Goal: Information Seeking & Learning: Learn about a topic

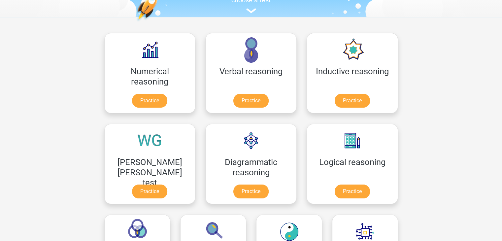
scroll to position [66, 0]
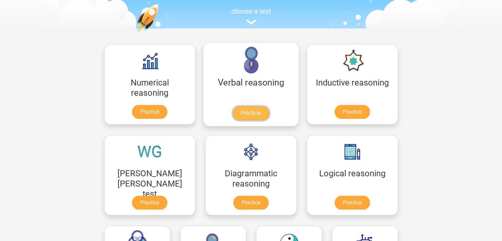
click at [232, 113] on link "Practice" at bounding box center [250, 113] width 37 height 15
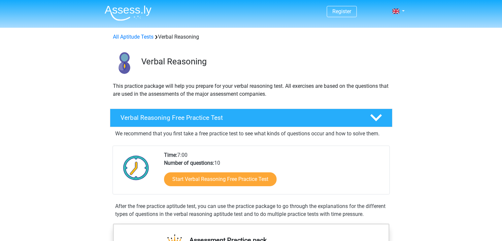
scroll to position [99, 0]
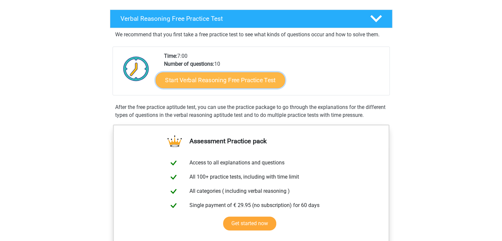
click at [260, 81] on link "Start Verbal Reasoning Free Practice Test" at bounding box center [220, 80] width 129 height 16
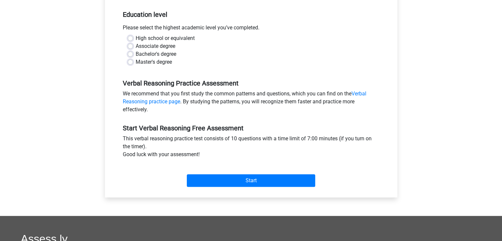
scroll to position [132, 0]
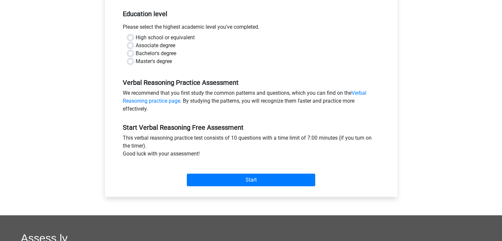
click at [136, 52] on label "Bachelor's degree" at bounding box center [156, 54] width 41 height 8
click at [129, 52] on input "Bachelor's degree" at bounding box center [130, 53] width 5 height 7
radio input "true"
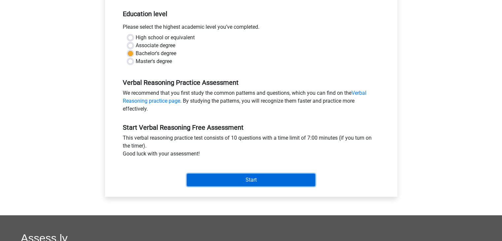
click at [257, 180] on input "Start" at bounding box center [251, 180] width 128 height 13
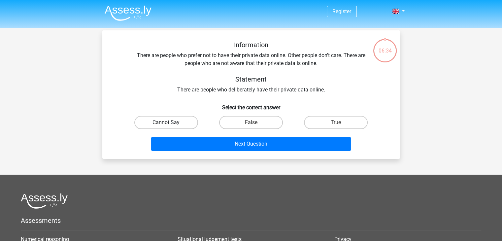
click at [181, 120] on label "Cannot Say" at bounding box center [166, 122] width 64 height 13
click at [170, 123] on input "Cannot Say" at bounding box center [168, 125] width 4 height 4
radio input "true"
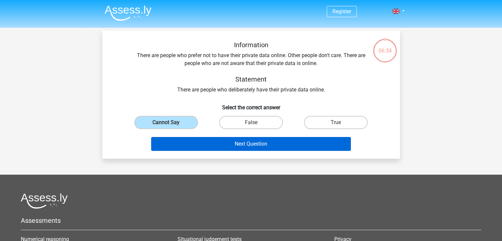
click at [235, 136] on div "Next Question" at bounding box center [251, 143] width 277 height 22
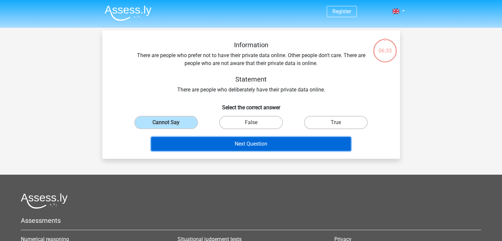
click at [234, 142] on button "Next Question" at bounding box center [251, 144] width 200 height 14
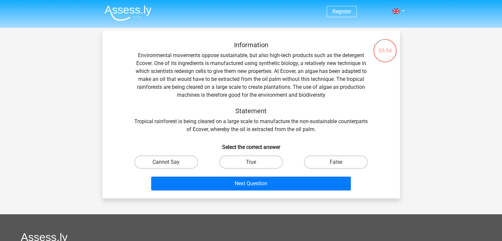
click at [193, 161] on label "Cannot Say" at bounding box center [166, 162] width 64 height 13
click at [170, 162] on input "Cannot Say" at bounding box center [168, 164] width 4 height 4
radio input "true"
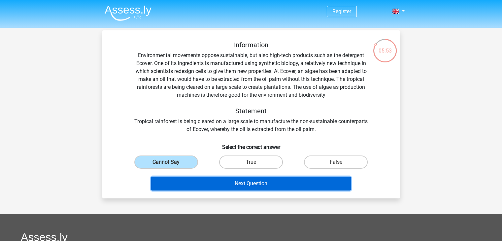
click at [214, 178] on button "Next Question" at bounding box center [251, 184] width 200 height 14
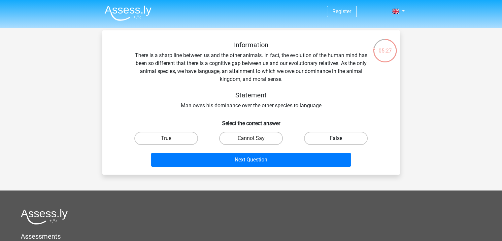
click at [317, 142] on label "False" at bounding box center [336, 138] width 64 height 13
click at [336, 142] on input "False" at bounding box center [338, 140] width 4 height 4
radio input "true"
click at [172, 141] on label "True" at bounding box center [166, 138] width 64 height 13
click at [170, 141] on input "True" at bounding box center [168, 140] width 4 height 4
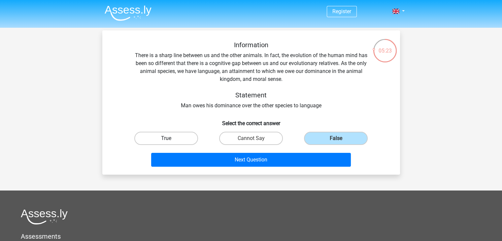
radio input "true"
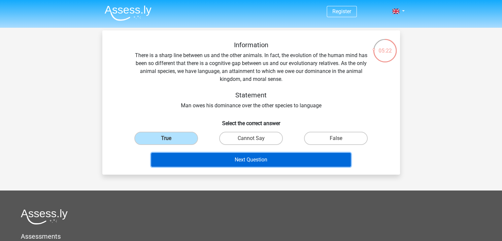
click at [210, 157] on button "Next Question" at bounding box center [251, 160] width 200 height 14
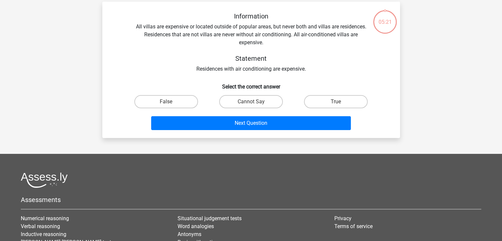
scroll to position [30, 0]
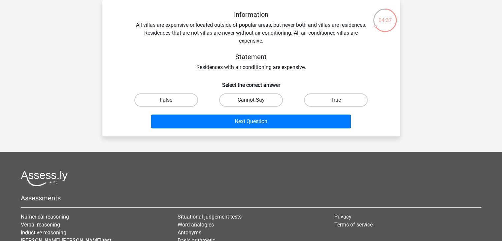
click at [257, 98] on label "Cannot Say" at bounding box center [251, 99] width 64 height 13
click at [255, 100] on input "Cannot Say" at bounding box center [253, 102] width 4 height 4
radio input "true"
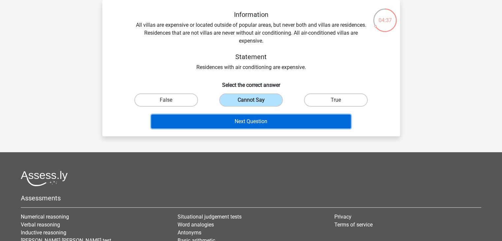
click at [276, 119] on button "Next Question" at bounding box center [251, 122] width 200 height 14
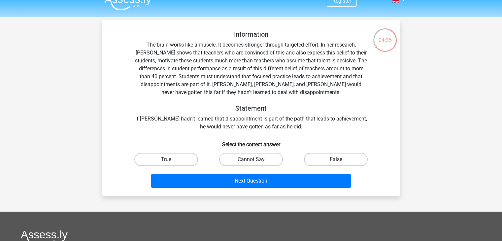
scroll to position [0, 0]
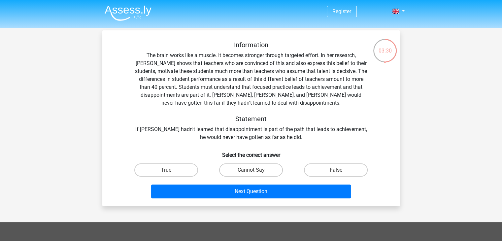
drag, startPoint x: 165, startPoint y: 169, endPoint x: 169, endPoint y: 176, distance: 8.6
click at [165, 167] on label "True" at bounding box center [166, 169] width 64 height 13
click at [166, 170] on input "True" at bounding box center [168, 172] width 4 height 4
radio input "true"
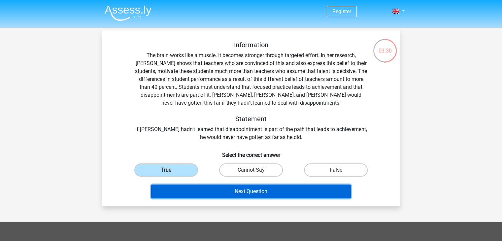
click at [178, 186] on button "Next Question" at bounding box center [251, 192] width 200 height 14
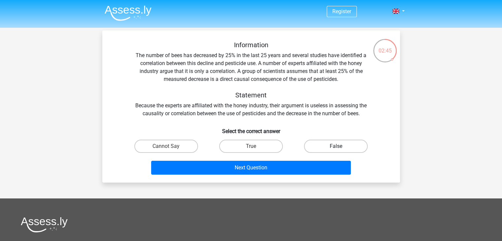
click at [343, 150] on label "False" at bounding box center [336, 146] width 64 height 13
click at [340, 150] on input "False" at bounding box center [338, 148] width 4 height 4
radio input "true"
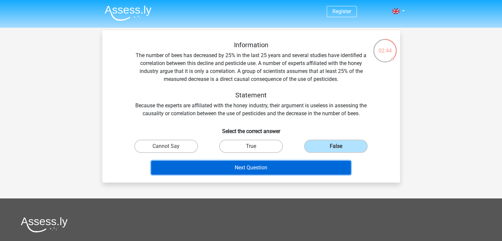
click at [339, 163] on button "Next Question" at bounding box center [251, 168] width 200 height 14
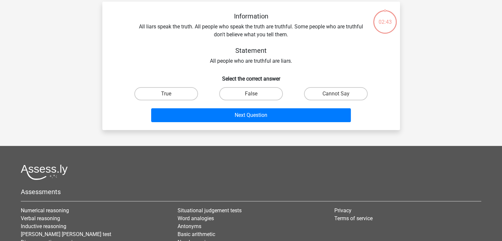
scroll to position [30, 0]
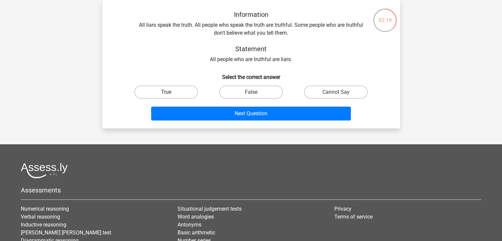
click at [165, 93] on label "True" at bounding box center [166, 92] width 64 height 13
click at [166, 93] on input "True" at bounding box center [168, 94] width 4 height 4
radio input "true"
click at [249, 127] on div "Information All liars speak the truth. All people who speak the truth are truth…" at bounding box center [251, 64] width 298 height 128
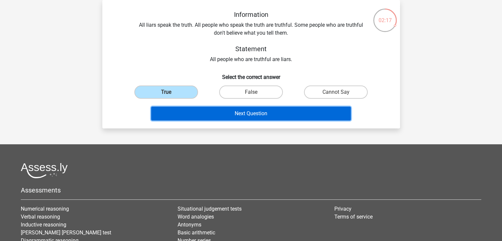
click at [261, 111] on button "Next Question" at bounding box center [251, 114] width 200 height 14
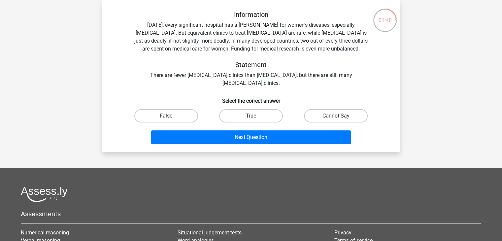
drag, startPoint x: 357, startPoint y: 115, endPoint x: 340, endPoint y: 125, distance: 19.1
click at [355, 115] on label "Cannot Say" at bounding box center [336, 115] width 64 height 13
click at [340, 116] on input "Cannot Say" at bounding box center [338, 118] width 4 height 4
radio input "true"
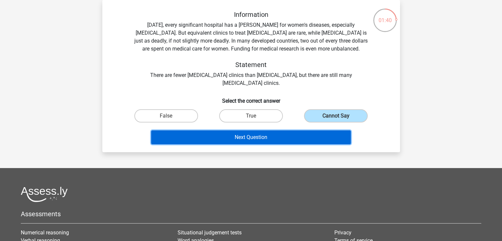
click at [333, 134] on button "Next Question" at bounding box center [251, 137] width 200 height 14
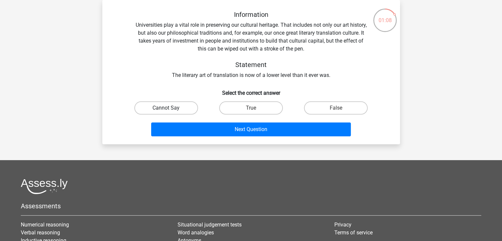
click at [177, 110] on label "Cannot Say" at bounding box center [166, 107] width 64 height 13
click at [170, 110] on input "Cannot Say" at bounding box center [168, 110] width 4 height 4
radio input "true"
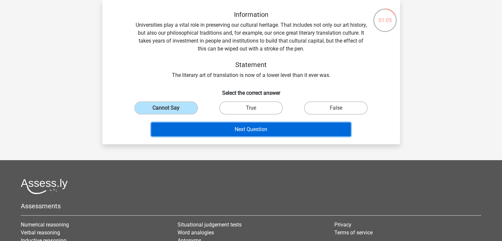
click at [327, 129] on button "Next Question" at bounding box center [251, 130] width 200 height 14
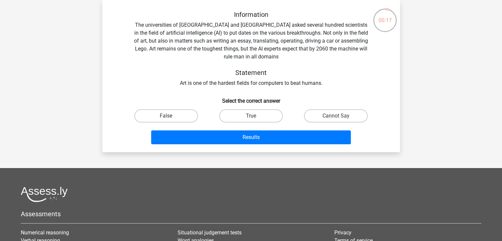
click at [253, 118] on input "True" at bounding box center [253, 118] width 4 height 4
radio input "true"
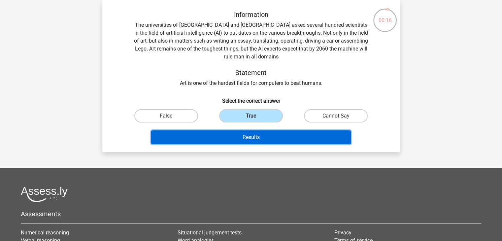
click at [260, 139] on button "Results" at bounding box center [251, 137] width 200 height 14
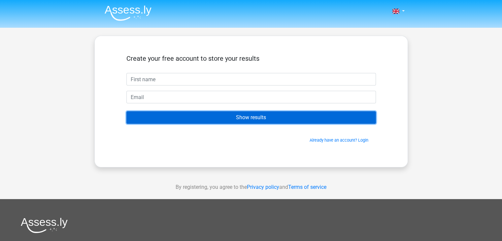
click at [254, 118] on input "Show results" at bounding box center [251, 117] width 250 height 13
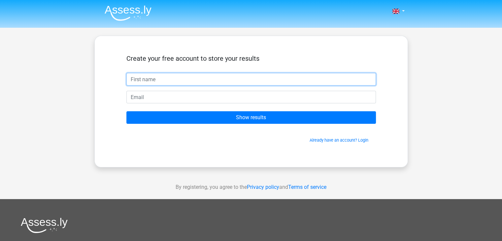
click at [267, 83] on input "text" at bounding box center [251, 79] width 250 height 13
type input "rby"
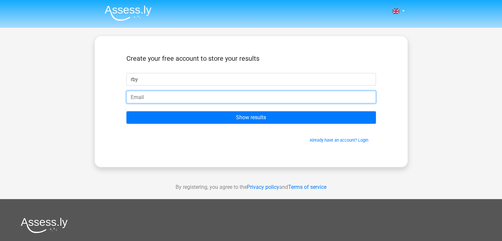
click at [249, 97] on input "email" at bounding box center [251, 97] width 250 height 13
type input "[EMAIL_ADDRESS][DOMAIN_NAME]"
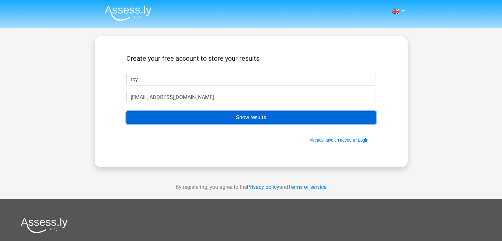
click at [213, 123] on input "Show results" at bounding box center [251, 117] width 250 height 13
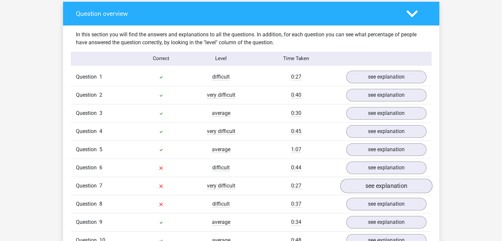
scroll to position [528, 0]
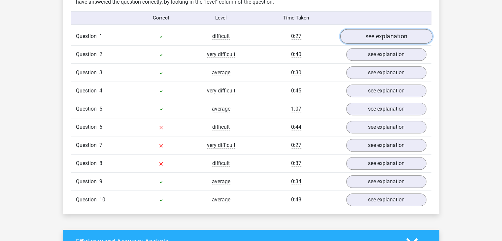
click at [371, 34] on link "see explanation" at bounding box center [386, 36] width 92 height 15
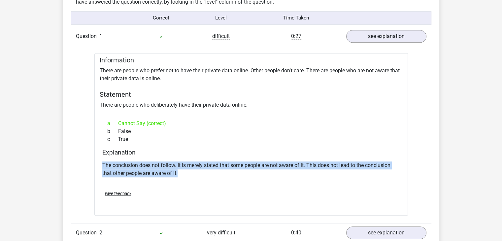
drag, startPoint x: 95, startPoint y: 167, endPoint x: 206, endPoint y: 191, distance: 113.4
click at [200, 188] on div "Information There are people who prefer not to have their private data online. …" at bounding box center [251, 134] width 314 height 162
click at [206, 191] on div "Give feedback" at bounding box center [251, 193] width 303 height 17
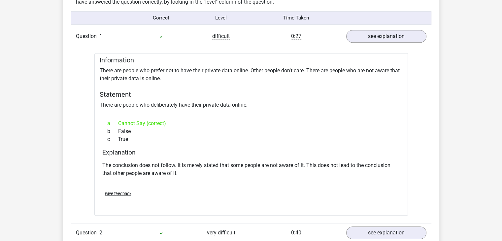
drag, startPoint x: 115, startPoint y: 124, endPoint x: 180, endPoint y: 121, distance: 64.5
click at [176, 118] on div "a Cannot Say (correct) b False c True" at bounding box center [251, 131] width 298 height 29
click at [191, 135] on div "a Cannot Say (correct) b False c True" at bounding box center [251, 131] width 298 height 29
click at [377, 34] on link "see explanation" at bounding box center [386, 36] width 92 height 15
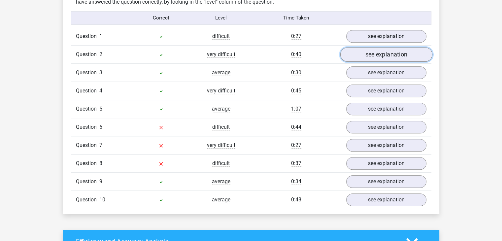
click at [407, 51] on link "see explanation" at bounding box center [386, 54] width 92 height 15
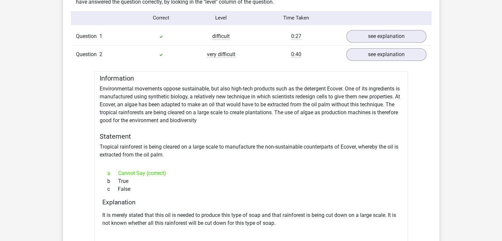
click at [399, 64] on div "Question 1 difficult 0:27 see explanation Information There are people who pref…" at bounding box center [251, 222] width 351 height 391
click at [403, 60] on div "Question 2 very difficult 0:40 see explanation" at bounding box center [251, 54] width 361 height 18
click at [413, 52] on link "see explanation" at bounding box center [386, 54] width 92 height 15
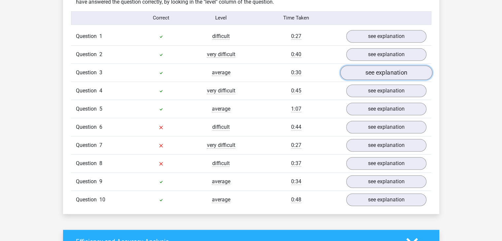
click at [394, 67] on link "see explanation" at bounding box center [386, 72] width 92 height 15
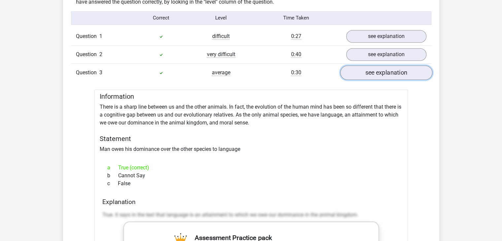
click at [393, 68] on link "see explanation" at bounding box center [386, 72] width 92 height 15
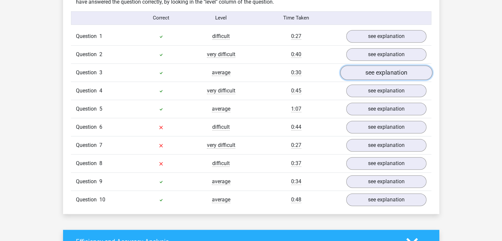
click at [393, 68] on link "see explanation" at bounding box center [386, 72] width 92 height 15
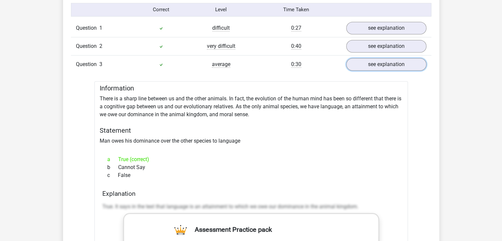
scroll to position [561, 0]
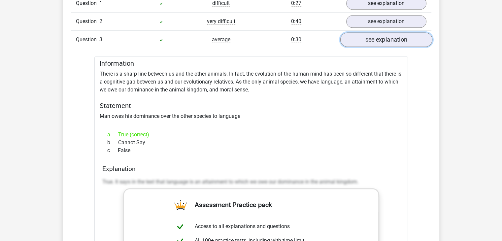
click at [411, 38] on link "see explanation" at bounding box center [386, 39] width 92 height 15
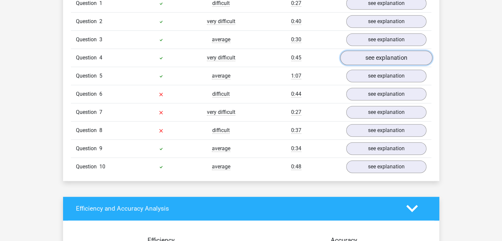
click at [380, 56] on link "see explanation" at bounding box center [386, 58] width 92 height 15
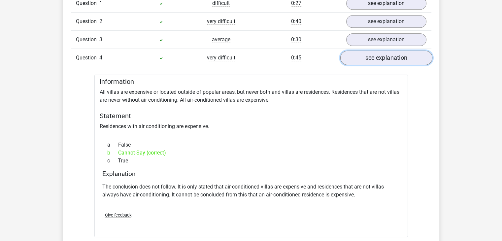
click at [380, 56] on link "see explanation" at bounding box center [386, 58] width 92 height 15
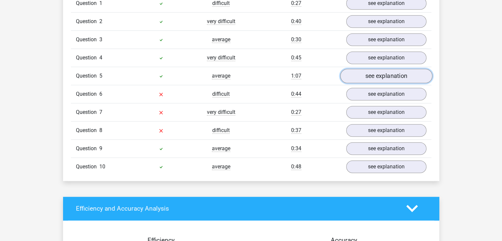
click at [383, 73] on link "see explanation" at bounding box center [386, 76] width 92 height 15
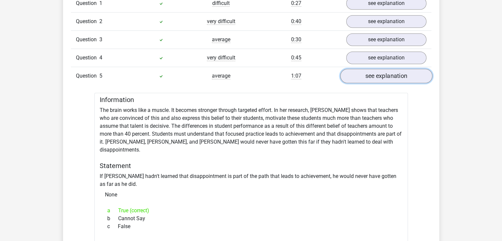
click at [383, 73] on link "see explanation" at bounding box center [386, 76] width 92 height 15
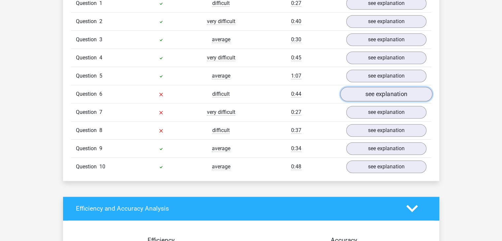
click at [381, 89] on link "see explanation" at bounding box center [386, 94] width 92 height 15
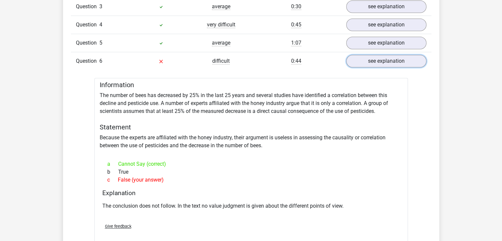
scroll to position [627, 0]
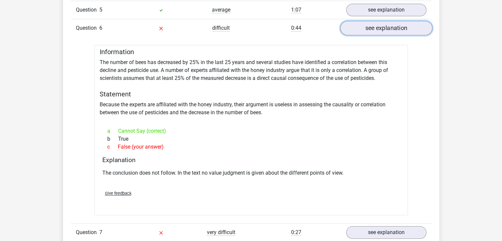
click at [383, 29] on link "see explanation" at bounding box center [386, 28] width 92 height 15
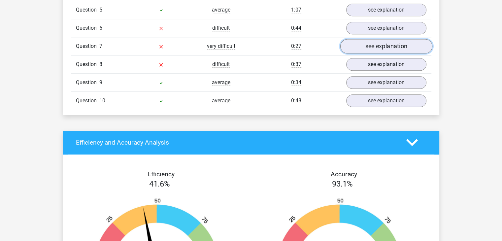
click at [379, 49] on link "see explanation" at bounding box center [386, 46] width 92 height 15
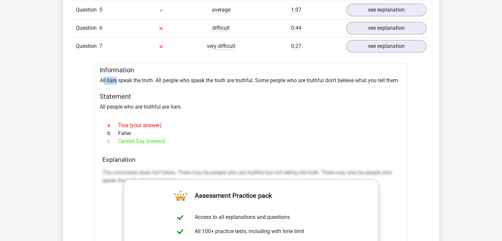
drag, startPoint x: 104, startPoint y: 76, endPoint x: 116, endPoint y: 78, distance: 12.4
click at [116, 78] on div "Information All liars speak the truth. All people who speak the truth are truth…" at bounding box center [251, 229] width 314 height 332
drag, startPoint x: 110, startPoint y: 106, endPoint x: 103, endPoint y: 107, distance: 7.0
click at [109, 107] on div "Information All liars speak the truth. All people who speak the truth are truth…" at bounding box center [251, 229] width 314 height 332
drag, startPoint x: 111, startPoint y: 106, endPoint x: 119, endPoint y: 105, distance: 7.7
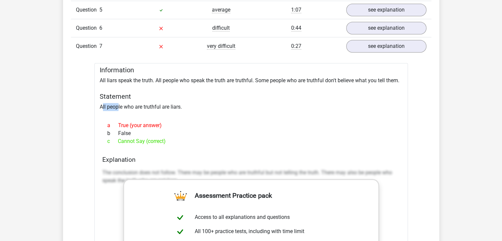
click at [119, 105] on div "Information All liars speak the truth. All people who speak the truth are truth…" at bounding box center [251, 229] width 314 height 332
drag, startPoint x: 134, startPoint y: 103, endPoint x: 140, endPoint y: 119, distance: 16.5
click at [135, 107] on div "Information All liars speak the truth. All people who speak the truth are truth…" at bounding box center [251, 229] width 314 height 332
click at [140, 119] on div "a True (your answer) b False c Cannot Say (correct)" at bounding box center [251, 133] width 298 height 29
drag, startPoint x: 144, startPoint y: 106, endPoint x: 118, endPoint y: 112, distance: 26.5
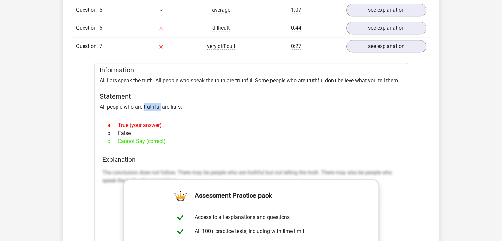
click at [159, 107] on div "Information All liars speak the truth. All people who speak the truth are truth…" at bounding box center [251, 229] width 314 height 332
drag, startPoint x: 173, startPoint y: 105, endPoint x: 200, endPoint y: 105, distance: 27.1
click at [200, 105] on div "Information All liars speak the truth. All people who speak the truth are truth…" at bounding box center [251, 229] width 314 height 332
drag, startPoint x: 139, startPoint y: 77, endPoint x: 157, endPoint y: 78, distance: 17.5
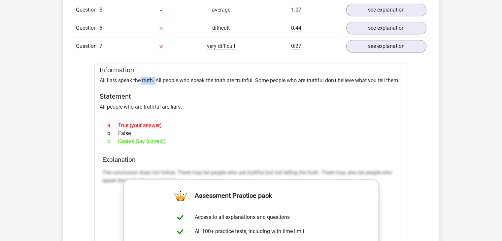
click at [157, 78] on div "Information All liars speak the truth. All people who speak the truth are truth…" at bounding box center [251, 229] width 314 height 332
drag, startPoint x: 178, startPoint y: 78, endPoint x: 187, endPoint y: 80, distance: 9.1
click at [186, 79] on div "Information All liars speak the truth. All people who speak the truth are truth…" at bounding box center [251, 229] width 314 height 332
click at [200, 79] on div "Information All liars speak the truth. All people who speak the truth are truth…" at bounding box center [251, 229] width 314 height 332
drag, startPoint x: 213, startPoint y: 79, endPoint x: 228, endPoint y: 81, distance: 15.3
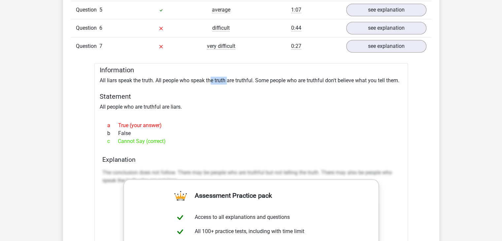
click at [228, 81] on div "Information All liars speak the truth. All people who speak the truth are truth…" at bounding box center [251, 229] width 314 height 332
drag, startPoint x: 235, startPoint y: 80, endPoint x: 256, endPoint y: 80, distance: 20.8
click at [256, 80] on div "Information All liars speak the truth. All people who speak the truth are truth…" at bounding box center [251, 229] width 314 height 332
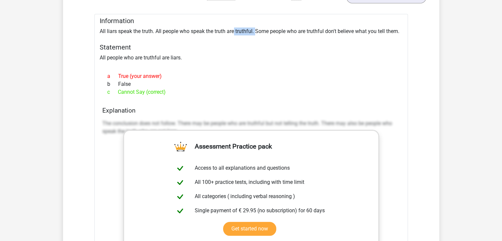
scroll to position [693, 0]
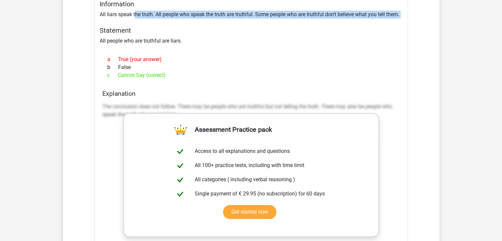
drag, startPoint x: 136, startPoint y: 11, endPoint x: 175, endPoint y: 20, distance: 39.7
click at [175, 20] on div "Information All liars speak the truth. All people who speak the truth are truth…" at bounding box center [251, 163] width 314 height 332
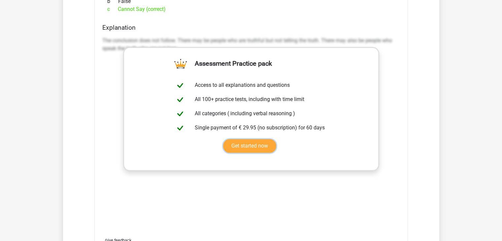
click at [223, 139] on link "Get started now" at bounding box center [249, 146] width 53 height 14
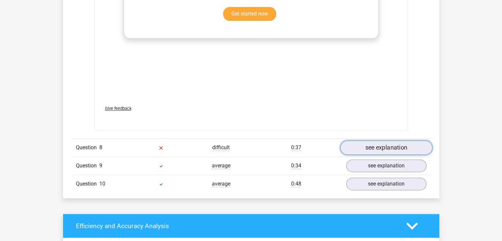
click at [367, 147] on link "see explanation" at bounding box center [386, 147] width 92 height 15
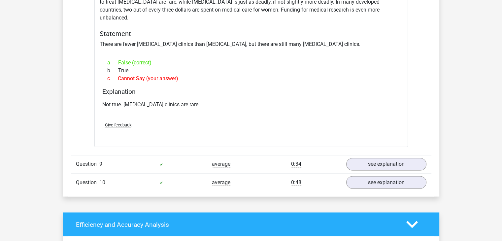
scroll to position [1156, 0]
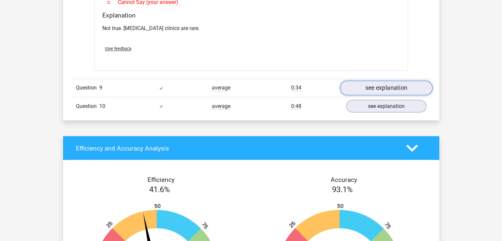
click at [386, 81] on link "see explanation" at bounding box center [386, 88] width 92 height 15
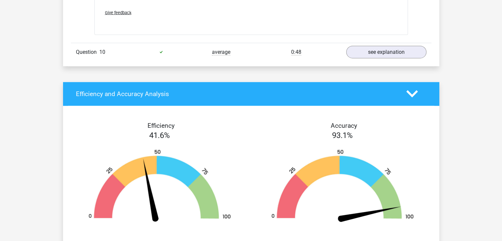
scroll to position [1585, 0]
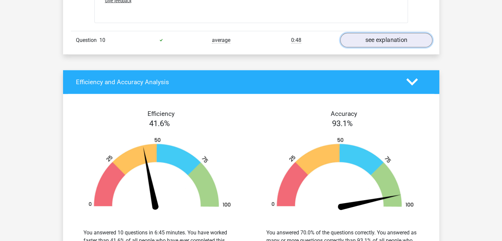
click at [388, 33] on link "see explanation" at bounding box center [386, 40] width 92 height 15
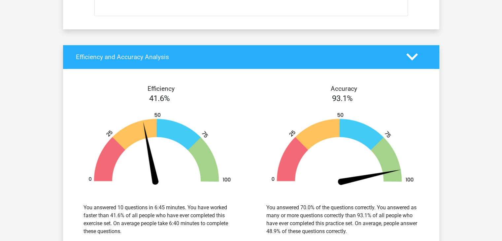
scroll to position [2080, 0]
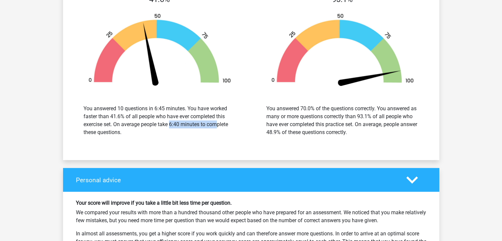
drag, startPoint x: 167, startPoint y: 112, endPoint x: 185, endPoint y: 117, distance: 18.0
click at [180, 113] on div "You answered 10 questions in 6:45 minutes. You have worked faster than 41.6% of…" at bounding box center [160, 121] width 153 height 32
click at [185, 117] on div "You answered 10 questions in 6:45 minutes. You have worked faster than 41.6% of…" at bounding box center [160, 121] width 153 height 32
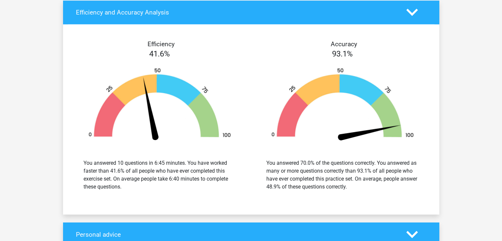
scroll to position [1981, 0]
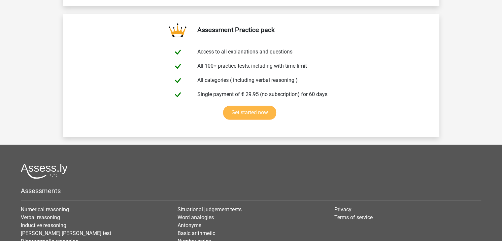
scroll to position [1018, 0]
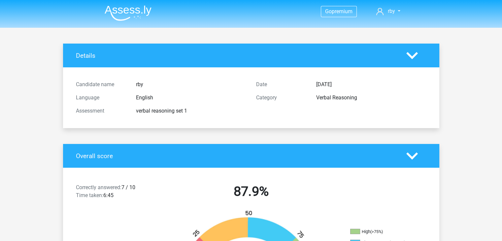
click at [128, 8] on img at bounding box center [128, 13] width 47 height 16
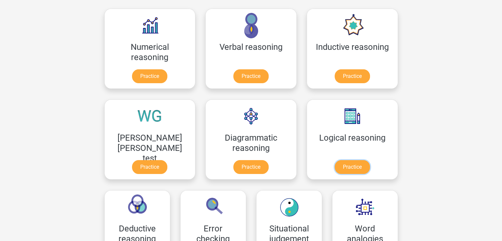
scroll to position [99, 0]
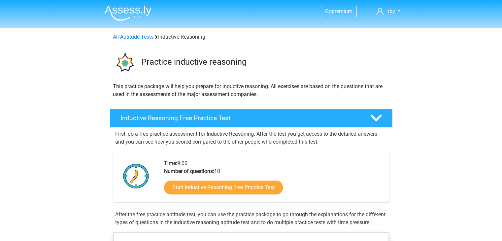
scroll to position [66, 0]
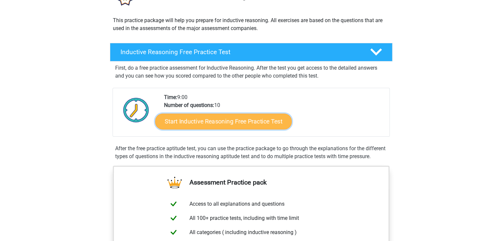
click at [258, 123] on link "Start Inductive Reasoning Free Practice Test" at bounding box center [223, 121] width 137 height 16
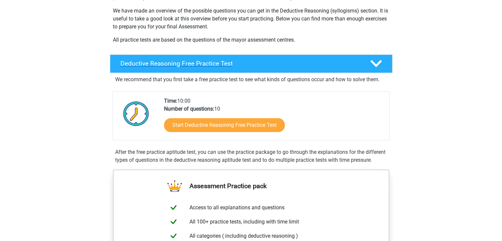
scroll to position [132, 0]
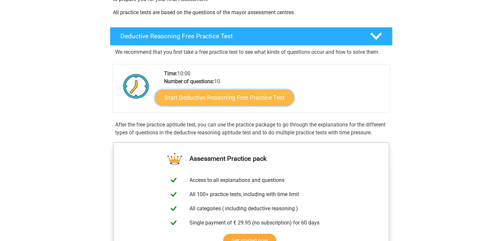
click at [266, 98] on link "Start Deductive Reasoning Free Practice Test" at bounding box center [224, 97] width 139 height 16
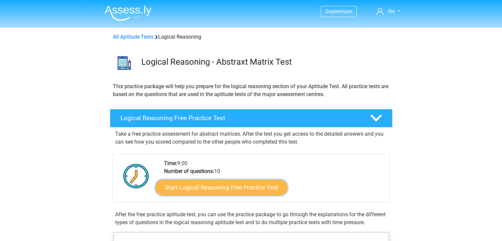
click at [251, 182] on link "Start Logical Reasoning Free Practice Test" at bounding box center [222, 187] width 132 height 16
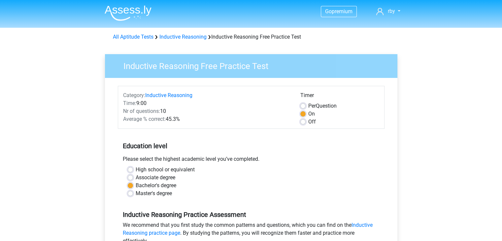
click at [308, 105] on label "Per Question" at bounding box center [322, 106] width 28 height 8
click at [304, 105] on input "Per Question" at bounding box center [303, 105] width 5 height 7
radio input "true"
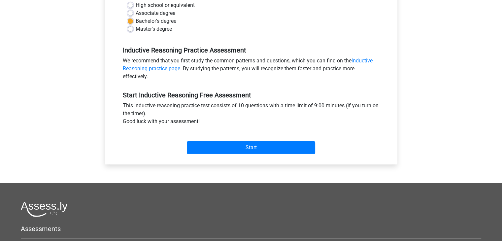
scroll to position [165, 0]
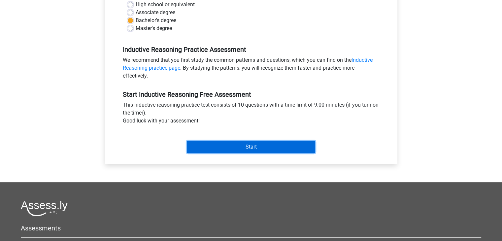
click at [274, 144] on input "Start" at bounding box center [251, 147] width 128 height 13
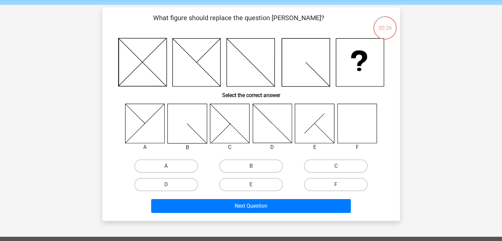
scroll to position [33, 0]
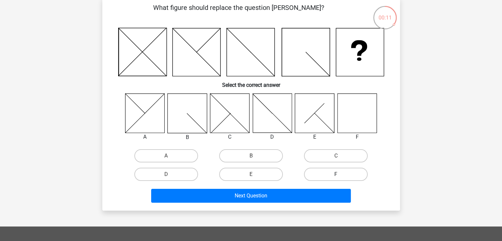
click at [357, 172] on label "F" at bounding box center [336, 174] width 64 height 13
click at [340, 174] on input "F" at bounding box center [338, 176] width 4 height 4
radio input "true"
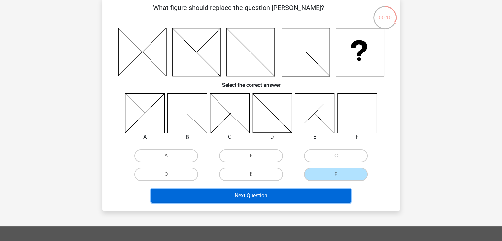
click at [317, 195] on button "Next Question" at bounding box center [251, 196] width 200 height 14
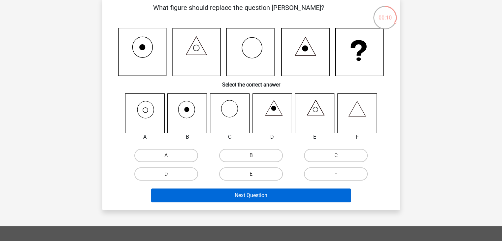
scroll to position [30, 0]
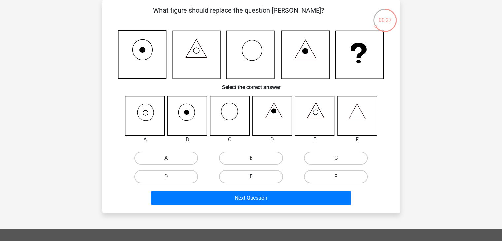
click at [272, 179] on label "E" at bounding box center [251, 176] width 64 height 13
click at [255, 179] on input "E" at bounding box center [253, 179] width 4 height 4
radio input "true"
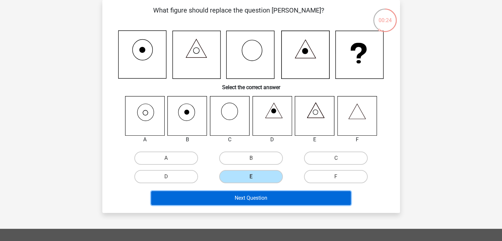
click at [274, 194] on button "Next Question" at bounding box center [251, 198] width 200 height 14
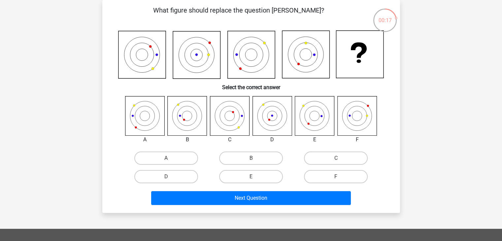
click at [339, 183] on div "F" at bounding box center [336, 176] width 85 height 18
click at [347, 171] on label "F" at bounding box center [336, 176] width 64 height 13
click at [340, 177] on input "F" at bounding box center [338, 179] width 4 height 4
radio input "true"
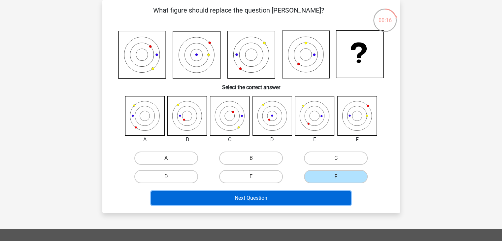
click at [341, 191] on button "Next Question" at bounding box center [251, 198] width 200 height 14
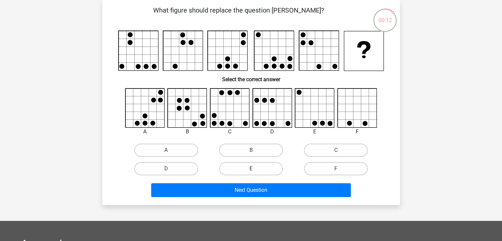
click at [264, 171] on label "E" at bounding box center [251, 168] width 64 height 13
click at [255, 171] on input "E" at bounding box center [253, 171] width 4 height 4
radio input "true"
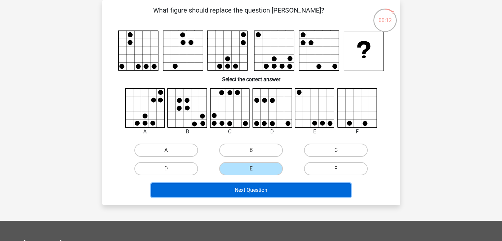
click at [271, 191] on button "Next Question" at bounding box center [251, 190] width 200 height 14
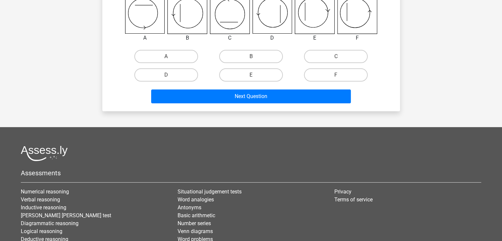
scroll to position [0, 0]
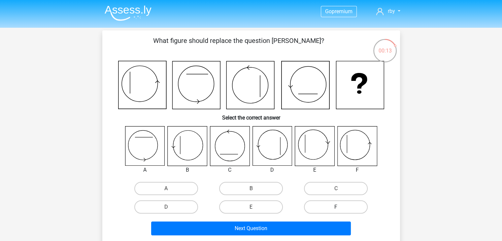
click at [338, 206] on label "F" at bounding box center [336, 206] width 64 height 13
click at [338, 207] on input "F" at bounding box center [338, 209] width 4 height 4
radio input "true"
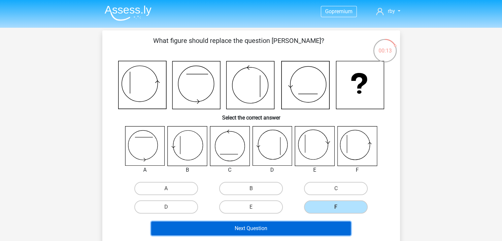
click at [340, 226] on button "Next Question" at bounding box center [251, 229] width 200 height 14
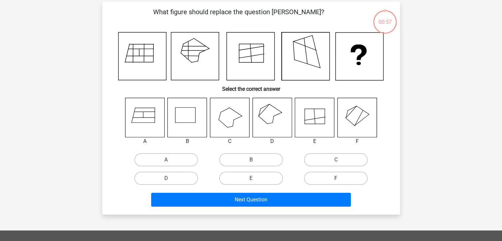
scroll to position [30, 0]
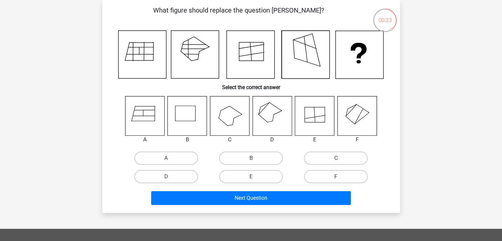
click at [272, 121] on icon at bounding box center [269, 121] width 5 height 1
click at [191, 176] on label "D" at bounding box center [166, 176] width 64 height 13
click at [170, 177] on input "D" at bounding box center [168, 179] width 4 height 4
radio input "true"
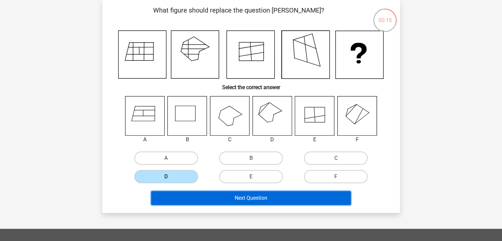
click at [242, 196] on button "Next Question" at bounding box center [251, 198] width 200 height 14
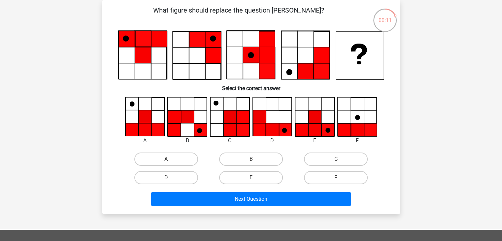
drag, startPoint x: 242, startPoint y: 176, endPoint x: 246, endPoint y: 191, distance: 15.2
click at [242, 176] on label "E" at bounding box center [251, 177] width 64 height 13
click at [251, 178] on input "E" at bounding box center [253, 180] width 4 height 4
radio input "true"
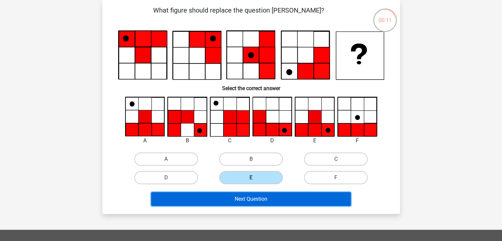
click at [250, 204] on button "Next Question" at bounding box center [251, 199] width 200 height 14
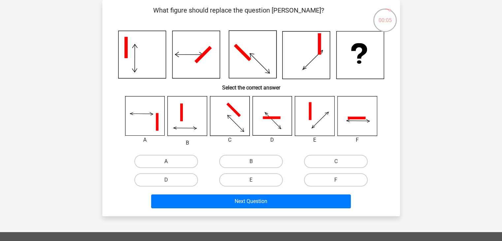
click at [181, 162] on label "A" at bounding box center [166, 161] width 64 height 13
click at [170, 162] on input "A" at bounding box center [168, 163] width 4 height 4
radio input "true"
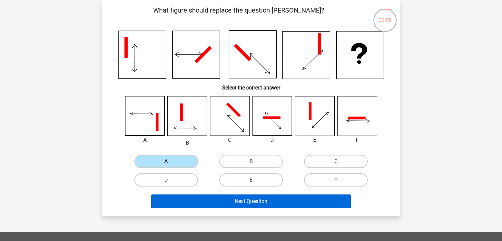
drag, startPoint x: 273, startPoint y: 210, endPoint x: 275, endPoint y: 206, distance: 3.7
click at [273, 210] on div "Next Question" at bounding box center [251, 203] width 255 height 17
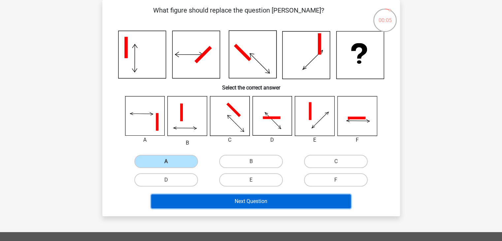
click at [276, 203] on button "Next Question" at bounding box center [251, 202] width 200 height 14
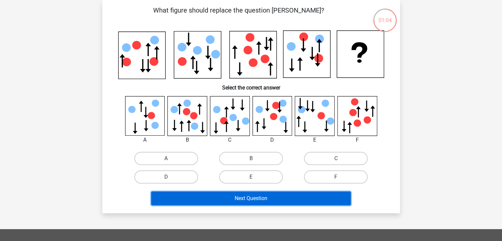
click at [313, 195] on button "Next Question" at bounding box center [251, 199] width 200 height 14
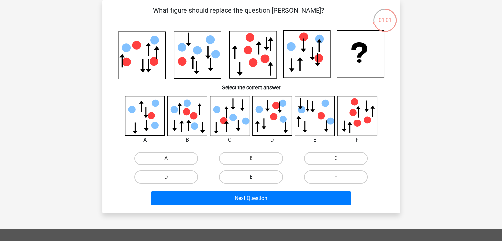
click at [247, 173] on label "E" at bounding box center [251, 176] width 64 height 13
click at [251, 177] on input "E" at bounding box center [253, 179] width 4 height 4
radio input "true"
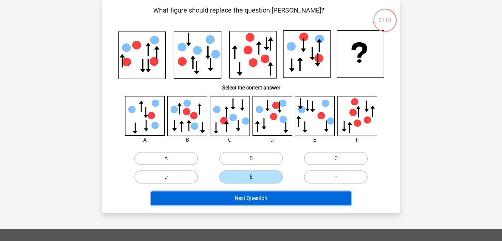
click at [266, 193] on button "Next Question" at bounding box center [251, 199] width 200 height 14
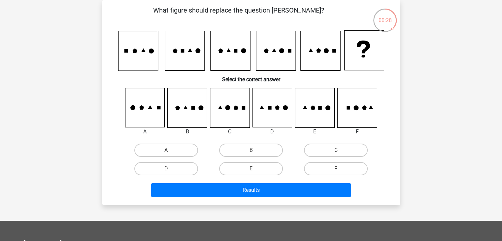
drag, startPoint x: 358, startPoint y: 151, endPoint x: 356, endPoint y: 158, distance: 7.0
click at [358, 151] on label "C" at bounding box center [336, 150] width 64 height 13
click at [340, 151] on input "C" at bounding box center [338, 152] width 4 height 4
radio input "true"
click at [320, 203] on div "What figure should replace the question mark? Select the correct answer A" at bounding box center [251, 102] width 298 height 205
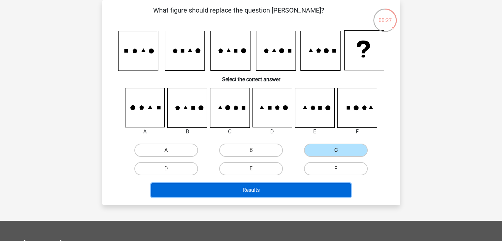
click at [326, 193] on button "Results" at bounding box center [251, 190] width 200 height 14
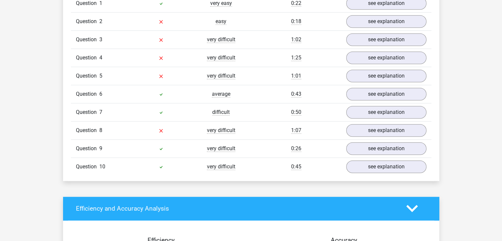
scroll to position [528, 0]
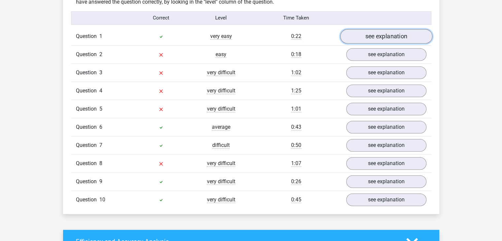
click at [388, 38] on link "see explanation" at bounding box center [386, 36] width 92 height 15
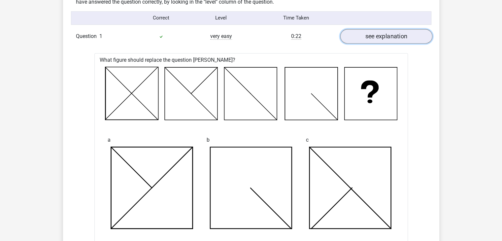
click at [389, 38] on link "see explanation" at bounding box center [386, 36] width 92 height 15
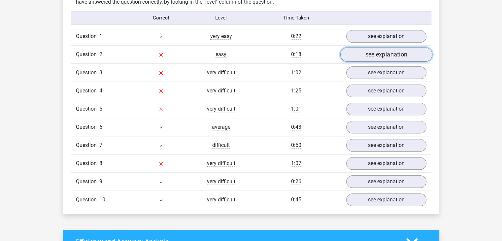
click at [386, 52] on link "see explanation" at bounding box center [386, 54] width 92 height 15
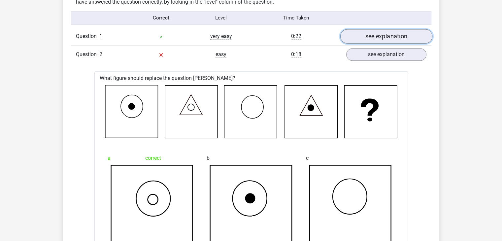
click at [399, 39] on link "see explanation" at bounding box center [386, 36] width 92 height 15
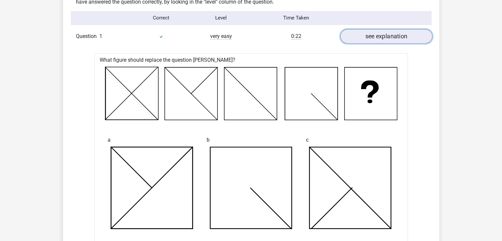
click at [399, 39] on link "see explanation" at bounding box center [386, 36] width 92 height 15
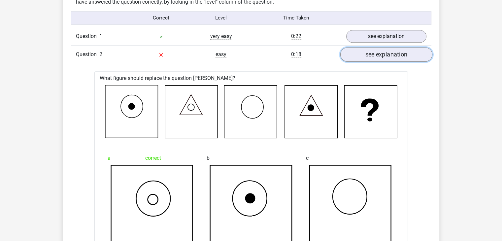
click at [392, 53] on link "see explanation" at bounding box center [386, 54] width 92 height 15
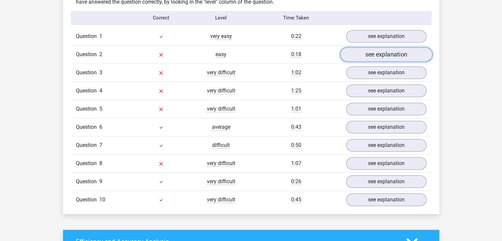
click at [392, 53] on link "see explanation" at bounding box center [386, 54] width 92 height 15
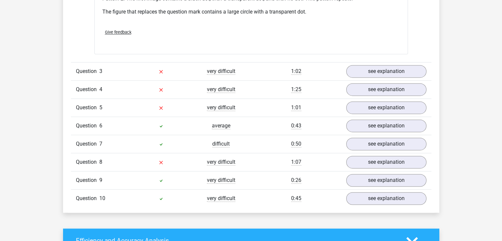
scroll to position [925, 0]
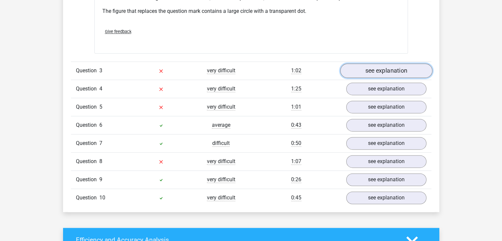
click at [389, 65] on link "see explanation" at bounding box center [386, 70] width 92 height 15
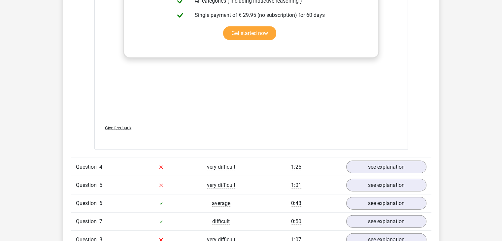
scroll to position [1453, 0]
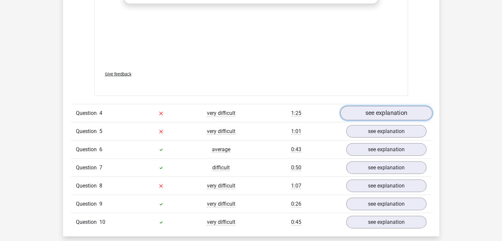
click at [383, 108] on link "see explanation" at bounding box center [386, 113] width 92 height 15
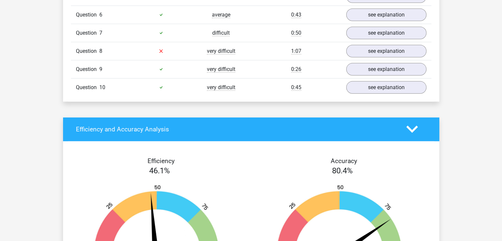
scroll to position [1882, 0]
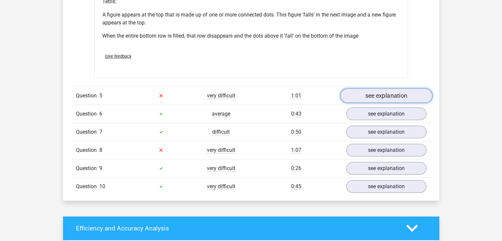
click at [389, 96] on link "see explanation" at bounding box center [386, 96] width 92 height 15
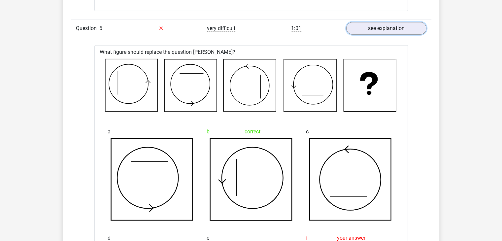
scroll to position [1948, 0]
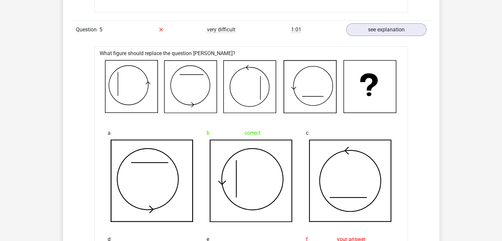
click at [112, 70] on icon at bounding box center [131, 86] width 53 height 53
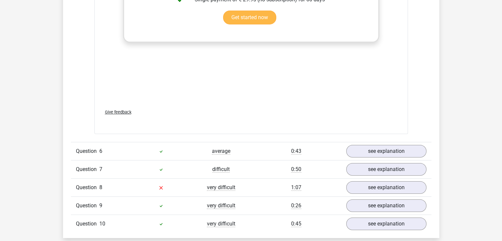
scroll to position [2477, 0]
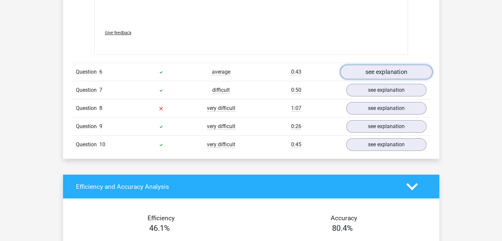
click at [379, 66] on link "see explanation" at bounding box center [386, 72] width 92 height 15
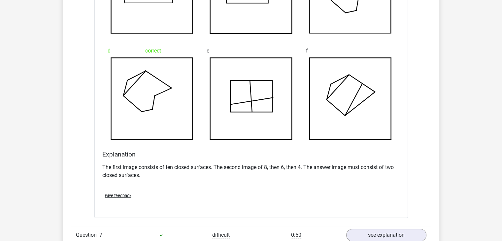
scroll to position [2840, 0]
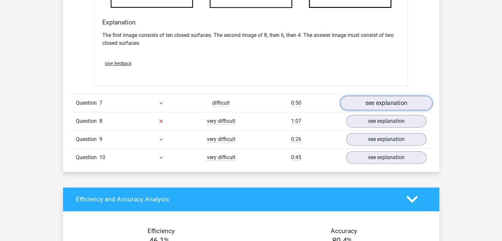
click at [367, 101] on link "see explanation" at bounding box center [386, 103] width 92 height 15
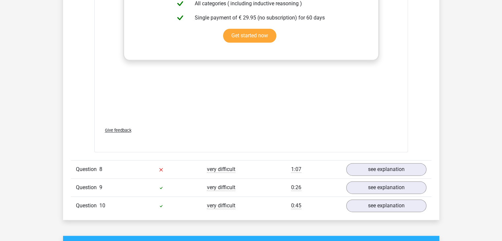
scroll to position [3368, 0]
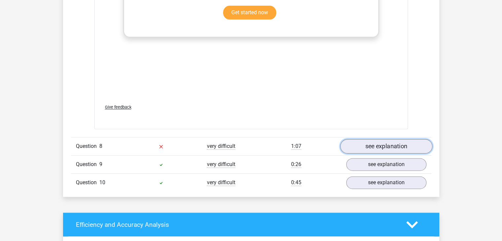
click at [374, 143] on link "see explanation" at bounding box center [386, 146] width 92 height 15
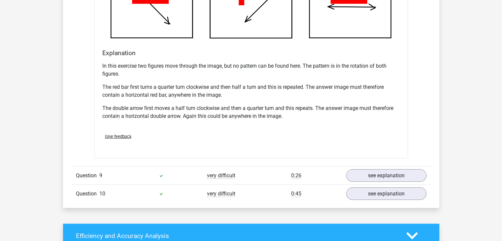
scroll to position [3831, 0]
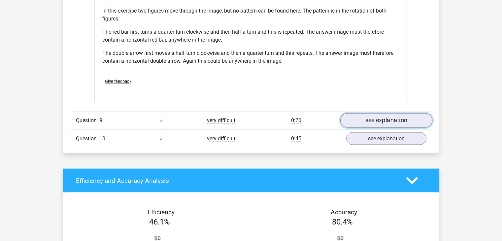
click at [370, 120] on link "see explanation" at bounding box center [386, 120] width 92 height 15
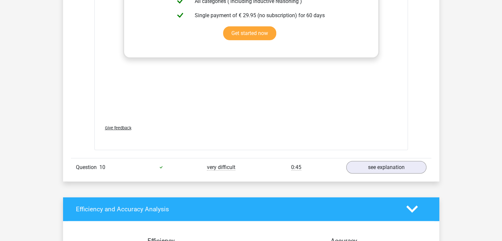
scroll to position [4392, 0]
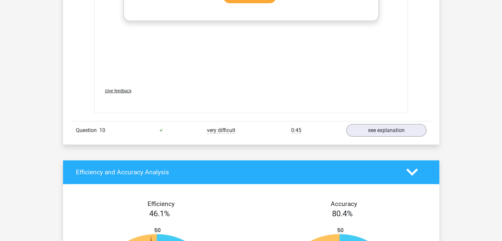
click at [227, 126] on div "very difficult" at bounding box center [221, 130] width 60 height 8
click at [365, 128] on link "see explanation" at bounding box center [386, 130] width 92 height 15
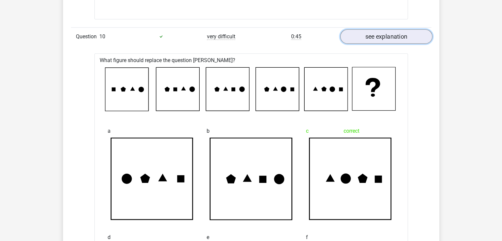
scroll to position [4491, 0]
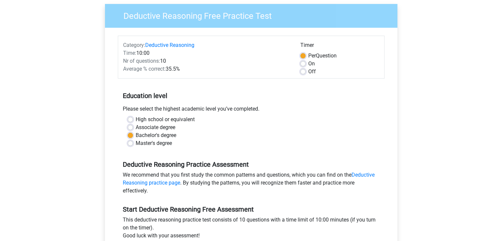
scroll to position [165, 0]
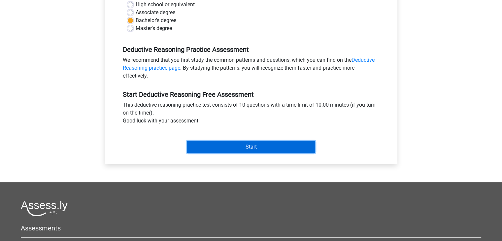
click at [271, 150] on input "Start" at bounding box center [251, 147] width 128 height 13
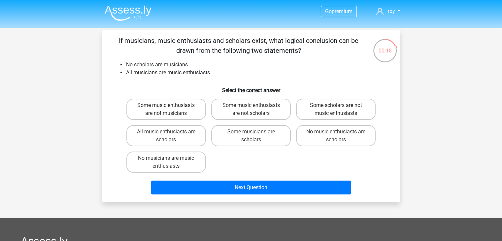
click at [341, 123] on div "No music enthusiasts are scholars" at bounding box center [336, 136] width 85 height 26
click at [343, 132] on label "No music enthusiasts are scholars" at bounding box center [336, 135] width 80 height 21
click at [340, 132] on input "No music enthusiasts are scholars" at bounding box center [338, 134] width 4 height 4
radio input "true"
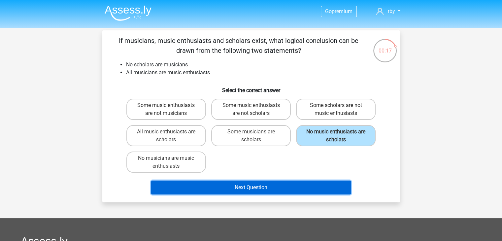
click at [330, 187] on button "Next Question" at bounding box center [251, 188] width 200 height 14
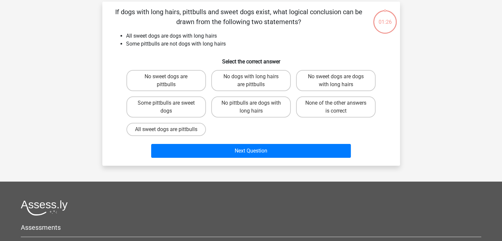
scroll to position [30, 0]
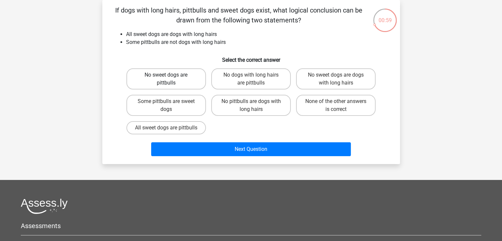
click at [152, 73] on label "No sweet dogs are pittbulls" at bounding box center [166, 78] width 80 height 21
click at [166, 75] on input "No sweet dogs are pittbulls" at bounding box center [168, 77] width 4 height 4
radio input "true"
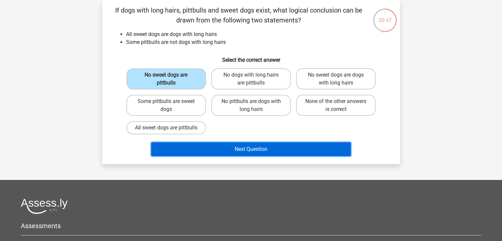
click at [257, 156] on button "Next Question" at bounding box center [251, 149] width 200 height 14
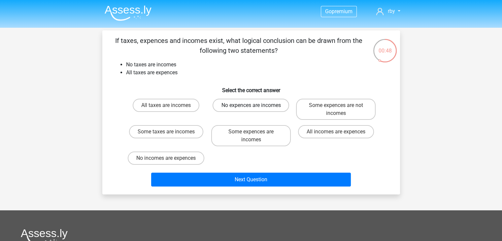
click at [252, 111] on label "No expences are incomes" at bounding box center [251, 105] width 77 height 13
click at [252, 110] on input "No expences are incomes" at bounding box center [253, 107] width 4 height 4
radio input "true"
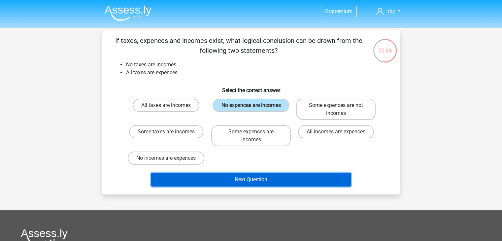
click at [273, 174] on button "Next Question" at bounding box center [251, 180] width 200 height 14
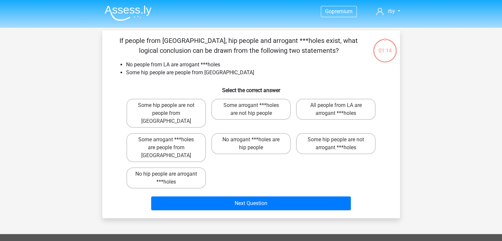
scroll to position [30, 0]
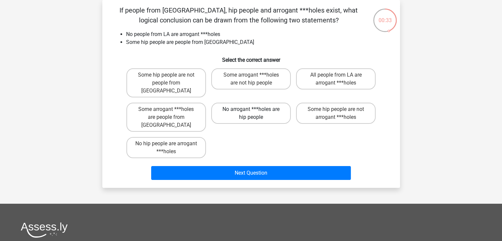
click at [265, 106] on label "No arrogant ***holes are hip people" at bounding box center [251, 113] width 80 height 21
click at [255, 109] on input "No arrogant ***holes are hip people" at bounding box center [253, 111] width 4 height 4
radio input "true"
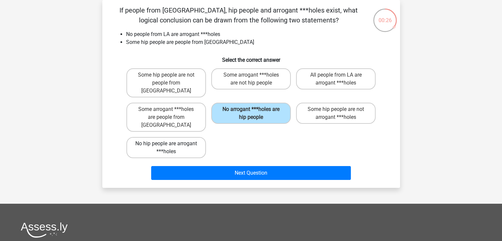
drag, startPoint x: 184, startPoint y: 136, endPoint x: 186, endPoint y: 140, distance: 4.6
click at [184, 137] on label "No hip people are arrogant ***holes" at bounding box center [166, 147] width 80 height 21
click at [170, 144] on input "No hip people are arrogant ***holes" at bounding box center [168, 146] width 4 height 4
radio input "true"
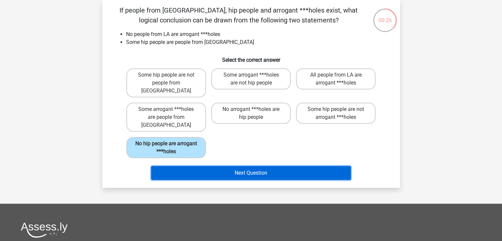
click at [215, 166] on button "Next Question" at bounding box center [251, 173] width 200 height 14
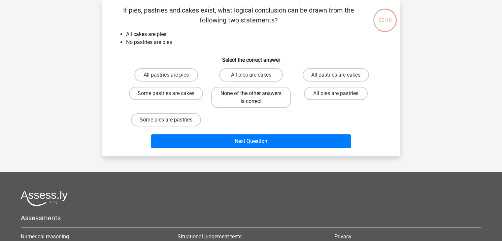
click at [249, 99] on label "None of the other answers is correct" at bounding box center [251, 97] width 80 height 21
click at [251, 98] on input "None of the other answers is correct" at bounding box center [253, 95] width 4 height 4
radio input "true"
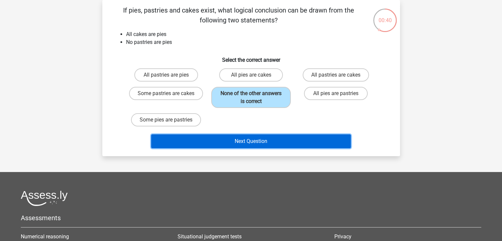
click at [275, 146] on button "Next Question" at bounding box center [251, 141] width 200 height 14
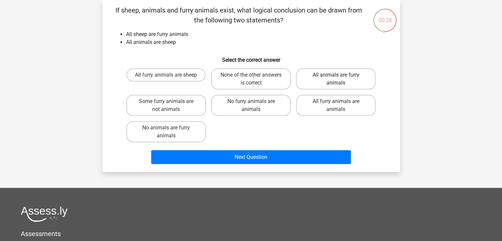
click at [352, 79] on label "All animals are furry animals" at bounding box center [336, 78] width 80 height 21
click at [340, 79] on input "All animals are furry animals" at bounding box center [338, 77] width 4 height 4
radio input "true"
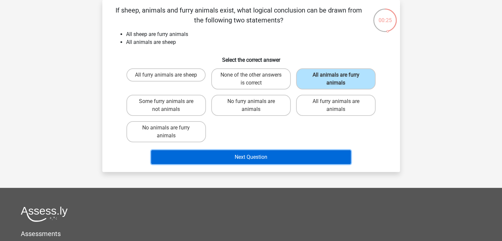
click at [303, 157] on button "Next Question" at bounding box center [251, 157] width 200 height 14
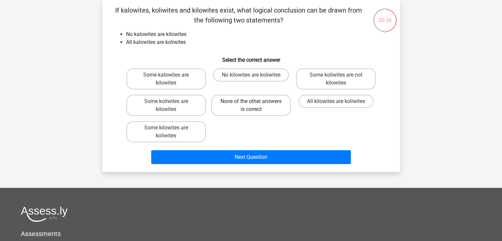
click at [280, 111] on label "None of the other answers is correct" at bounding box center [251, 105] width 80 height 21
click at [255, 106] on input "None of the other answers is correct" at bounding box center [253, 103] width 4 height 4
radio input "true"
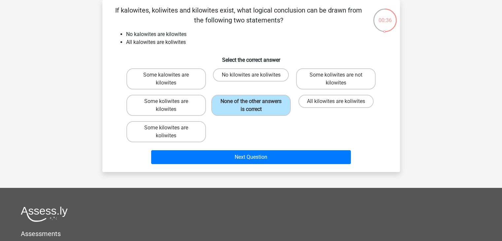
click at [300, 168] on div "If kalowites, koliwites and kilowites exist, what logical conclusion can be dra…" at bounding box center [251, 86] width 298 height 172
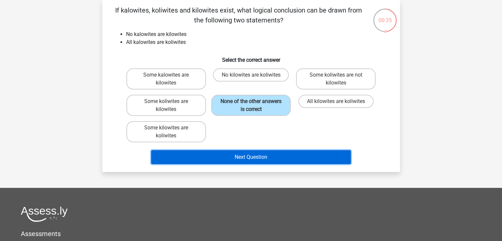
click at [305, 156] on button "Next Question" at bounding box center [251, 157] width 200 height 14
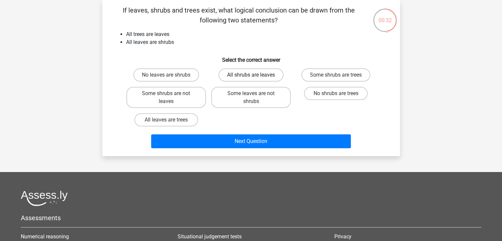
click at [272, 75] on label "All shrubs are leaves" at bounding box center [251, 74] width 65 height 13
click at [255, 75] on input "All shrubs are leaves" at bounding box center [253, 77] width 4 height 4
radio input "true"
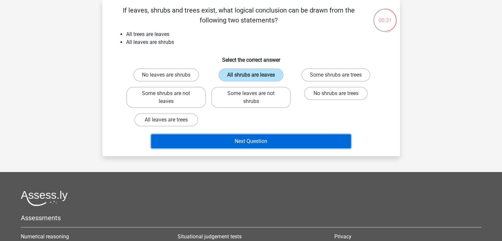
click at [298, 139] on button "Next Question" at bounding box center [251, 141] width 200 height 14
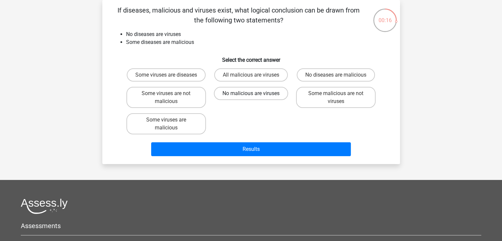
click at [258, 94] on label "No malicious are viruses" at bounding box center [251, 93] width 74 height 13
click at [255, 94] on input "No malicious are viruses" at bounding box center [253, 95] width 4 height 4
radio input "true"
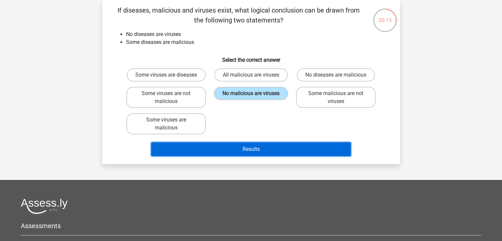
click at [264, 147] on button "Results" at bounding box center [251, 149] width 200 height 14
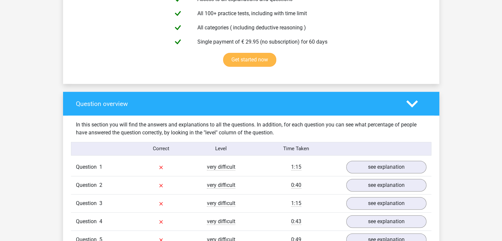
scroll to position [495, 0]
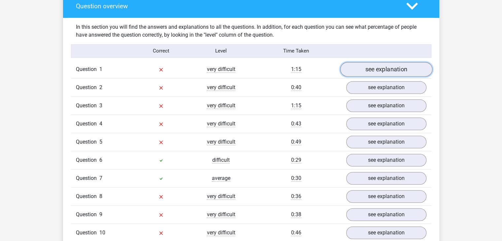
click at [383, 69] on link "see explanation" at bounding box center [386, 69] width 92 height 15
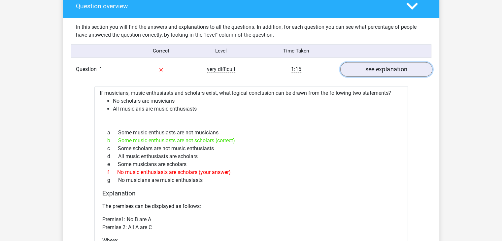
click at [383, 66] on link "see explanation" at bounding box center [386, 69] width 92 height 15
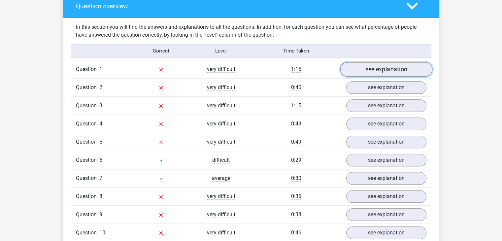
click at [388, 73] on link "see explanation" at bounding box center [386, 69] width 92 height 15
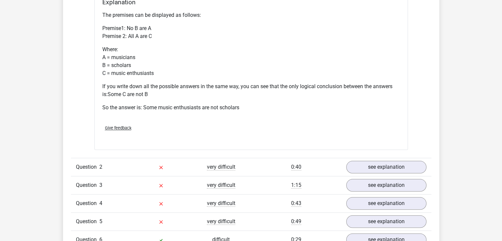
scroll to position [826, 0]
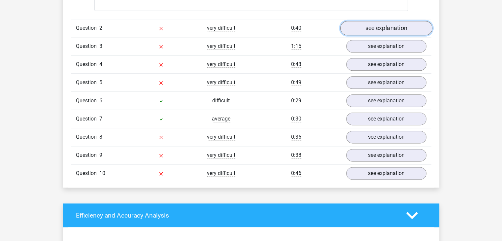
click at [380, 30] on link "see explanation" at bounding box center [386, 28] width 92 height 15
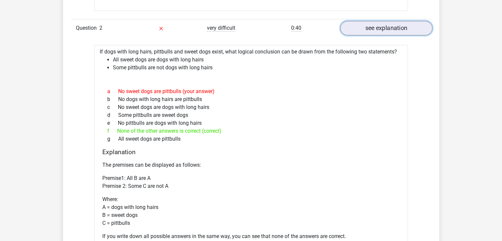
click at [380, 30] on link "see explanation" at bounding box center [386, 28] width 92 height 15
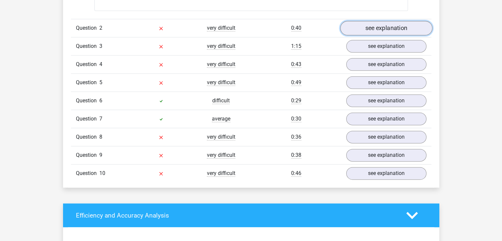
click at [380, 30] on link "see explanation" at bounding box center [386, 28] width 92 height 15
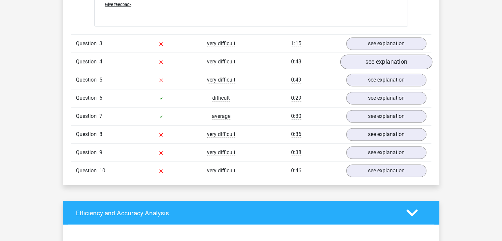
scroll to position [1090, 0]
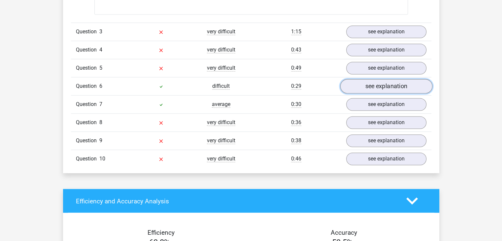
click at [378, 86] on link "see explanation" at bounding box center [386, 86] width 92 height 15
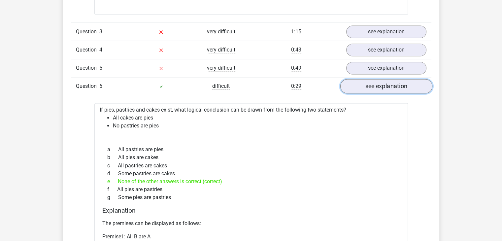
click at [378, 86] on link "see explanation" at bounding box center [386, 86] width 92 height 15
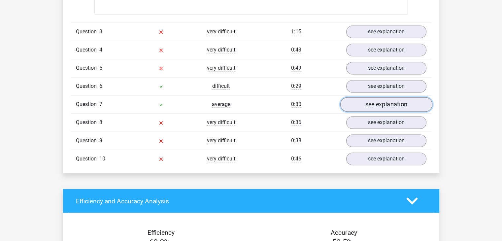
click at [375, 101] on link "see explanation" at bounding box center [386, 104] width 92 height 15
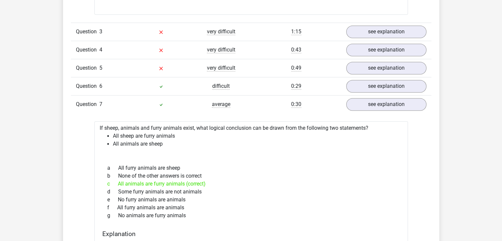
click at [374, 93] on div "Question 6 difficult 0:29 see explanation" at bounding box center [251, 86] width 361 height 18
click at [357, 103] on link "see explanation" at bounding box center [386, 104] width 92 height 15
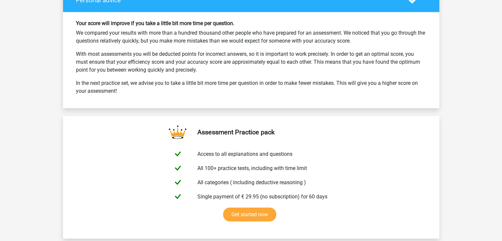
scroll to position [1651, 0]
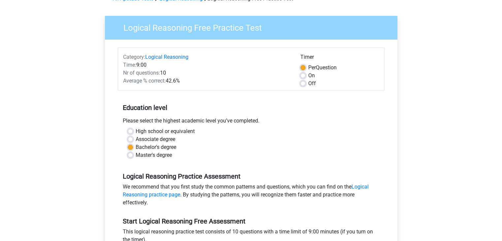
scroll to position [132, 0]
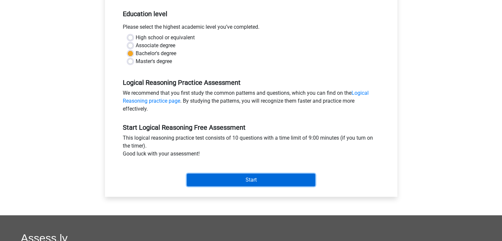
click at [251, 178] on input "Start" at bounding box center [251, 180] width 128 height 13
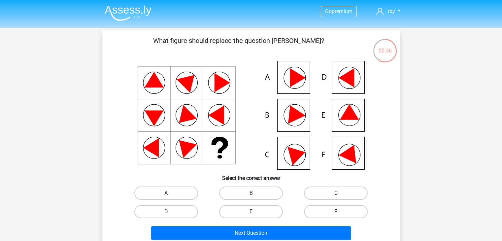
click at [324, 207] on label "F" at bounding box center [336, 211] width 64 height 13
click at [336, 212] on input "F" at bounding box center [338, 214] width 4 height 4
radio input "true"
click at [322, 225] on div "Next Question" at bounding box center [251, 232] width 277 height 22
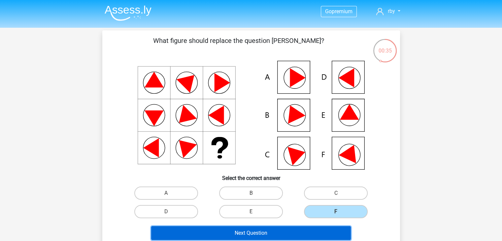
click at [322, 232] on button "Next Question" at bounding box center [251, 233] width 200 height 14
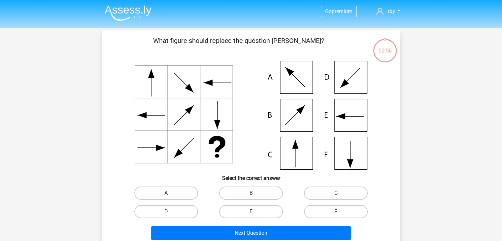
scroll to position [30, 0]
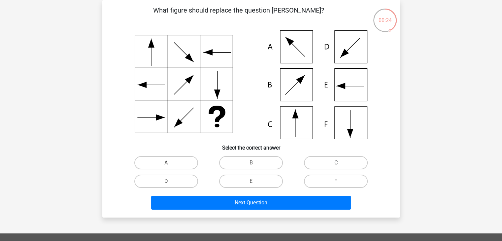
click at [316, 164] on label "C" at bounding box center [336, 162] width 64 height 13
click at [336, 164] on input "C" at bounding box center [338, 165] width 4 height 4
radio input "true"
click at [303, 195] on div "Next Question" at bounding box center [251, 202] width 277 height 22
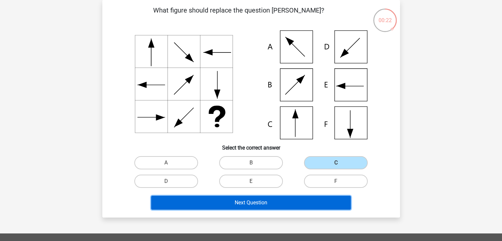
click at [301, 200] on button "Next Question" at bounding box center [251, 203] width 200 height 14
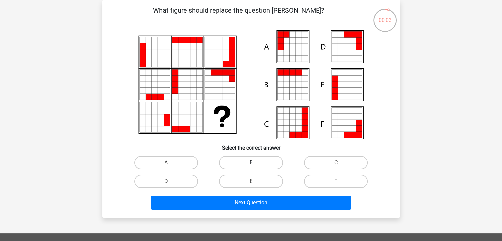
click at [261, 161] on label "B" at bounding box center [251, 162] width 64 height 13
click at [255, 163] on input "B" at bounding box center [253, 165] width 4 height 4
radio input "true"
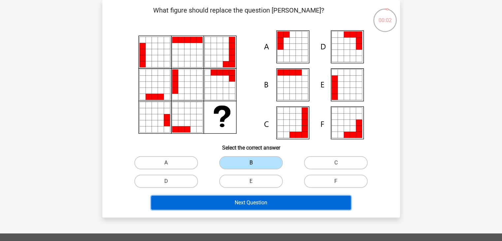
click at [291, 204] on button "Next Question" at bounding box center [251, 203] width 200 height 14
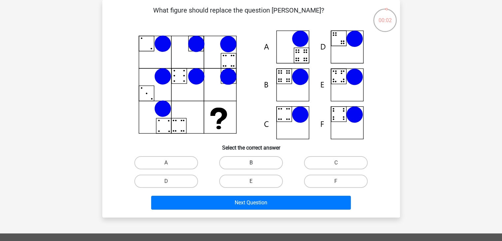
click at [267, 163] on label "B" at bounding box center [251, 162] width 64 height 13
click at [255, 163] on input "B" at bounding box center [253, 165] width 4 height 4
radio input "true"
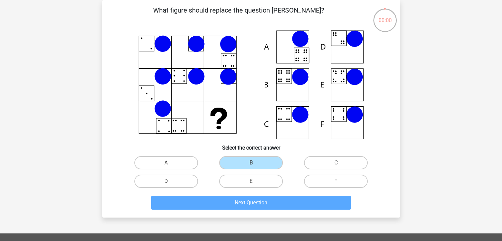
click at [318, 163] on label "C" at bounding box center [336, 162] width 64 height 13
click at [336, 163] on input "C" at bounding box center [338, 165] width 4 height 4
radio input "true"
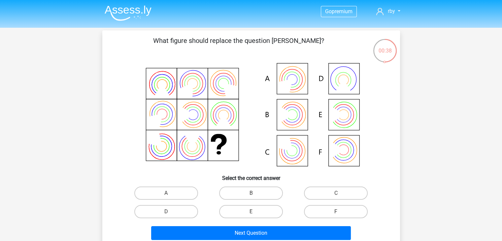
click at [253, 214] on input "E" at bounding box center [253, 214] width 4 height 4
radio input "true"
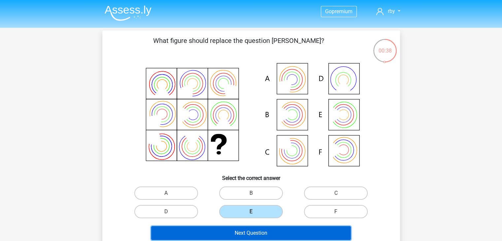
click at [264, 229] on button "Next Question" at bounding box center [251, 233] width 200 height 14
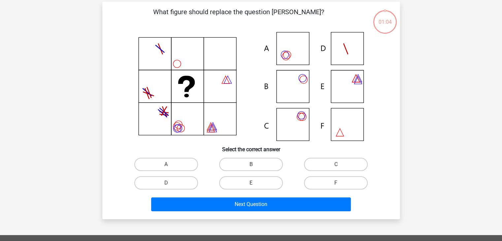
scroll to position [30, 0]
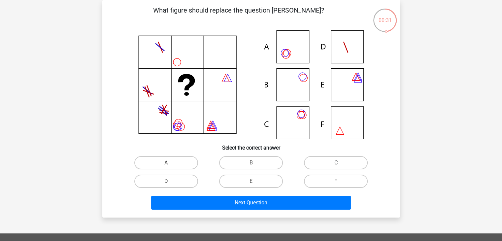
click at [339, 163] on input "C" at bounding box center [338, 165] width 4 height 4
radio input "true"
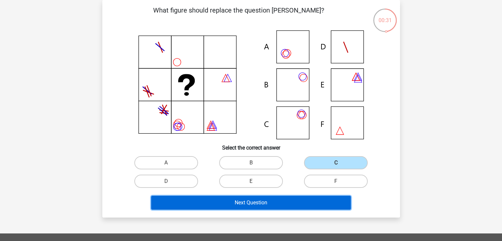
click at [324, 202] on button "Next Question" at bounding box center [251, 203] width 200 height 14
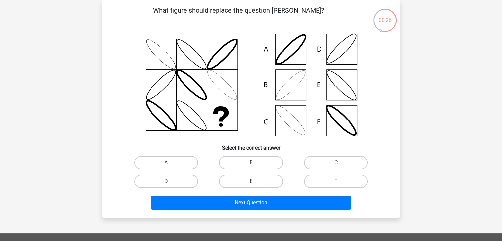
click at [248, 178] on label "E" at bounding box center [251, 181] width 64 height 13
click at [251, 181] on input "E" at bounding box center [253, 183] width 4 height 4
radio input "true"
click at [194, 182] on label "D" at bounding box center [166, 181] width 64 height 13
click at [170, 182] on input "D" at bounding box center [168, 183] width 4 height 4
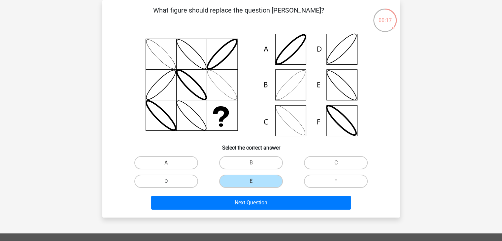
radio input "true"
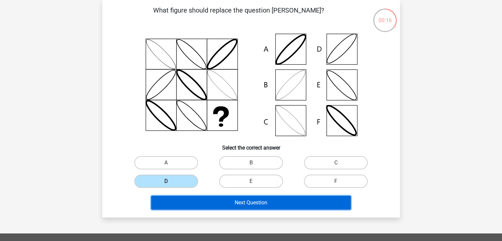
click at [212, 197] on button "Next Question" at bounding box center [251, 203] width 200 height 14
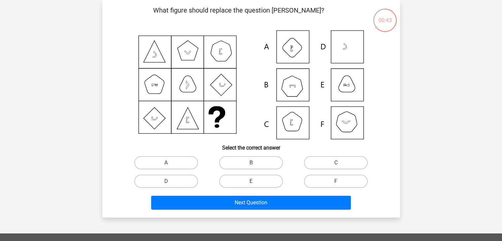
click at [293, 187] on div "E" at bounding box center [251, 181] width 85 height 18
click at [246, 188] on div "E" at bounding box center [251, 181] width 85 height 18
click at [254, 186] on label "E" at bounding box center [251, 181] width 64 height 13
click at [254, 186] on input "E" at bounding box center [253, 183] width 4 height 4
radio input "true"
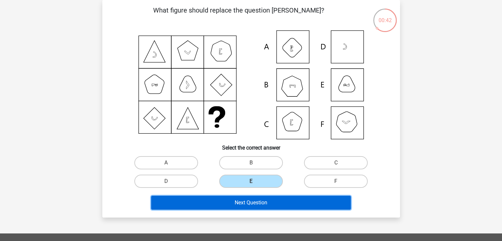
click at [263, 197] on button "Next Question" at bounding box center [251, 203] width 200 height 14
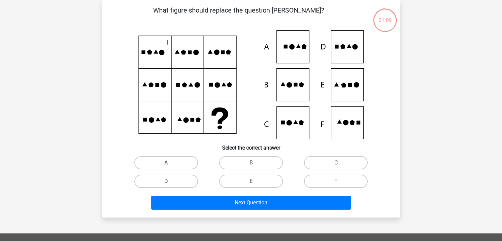
click at [338, 161] on div "C" at bounding box center [336, 162] width 80 height 13
click at [334, 158] on label "C" at bounding box center [336, 162] width 64 height 13
click at [336, 163] on input "C" at bounding box center [338, 165] width 4 height 4
radio input "true"
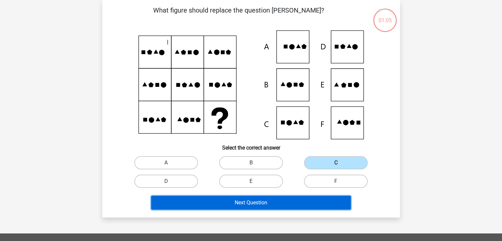
click at [313, 202] on button "Next Question" at bounding box center [251, 203] width 200 height 14
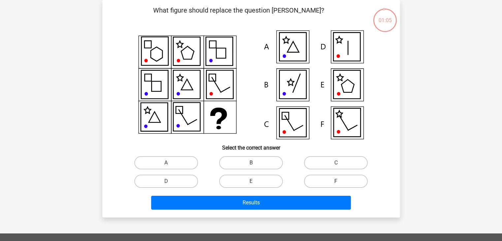
click at [331, 178] on label "F" at bounding box center [336, 181] width 64 height 13
click at [336, 181] on input "F" at bounding box center [338, 183] width 4 height 4
radio input "true"
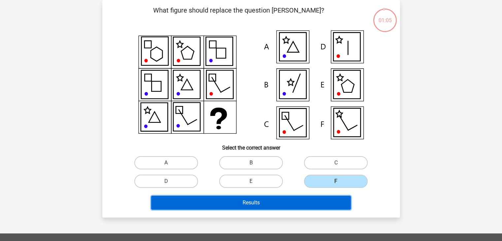
click at [332, 198] on button "Results" at bounding box center [251, 203] width 200 height 14
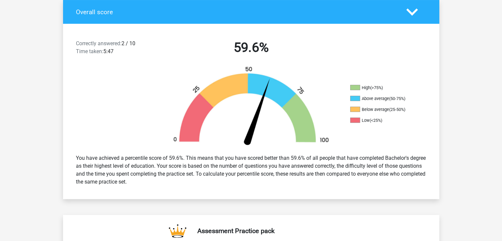
scroll to position [165, 0]
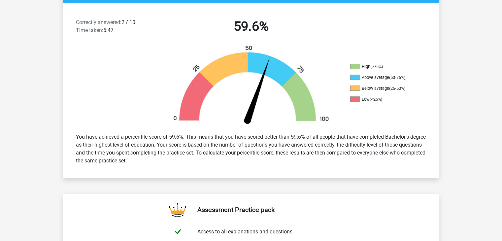
drag, startPoint x: 361, startPoint y: 80, endPoint x: 409, endPoint y: 76, distance: 48.7
click at [409, 76] on li "Above average (50-75%)" at bounding box center [383, 78] width 66 height 6
drag, startPoint x: 231, startPoint y: 29, endPoint x: 269, endPoint y: 28, distance: 38.3
click at [269, 28] on h2 "59.6%" at bounding box center [251, 26] width 170 height 16
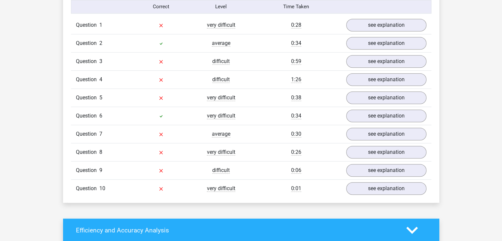
scroll to position [528, 0]
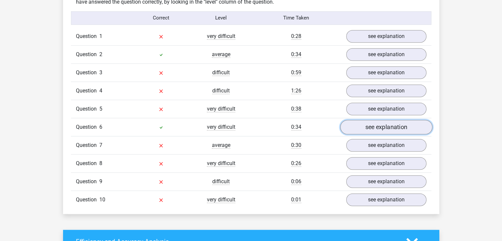
click at [376, 125] on link "see explanation" at bounding box center [386, 127] width 92 height 15
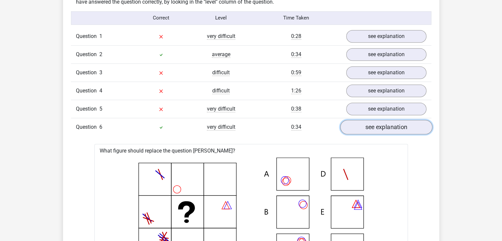
click at [376, 125] on link "see explanation" at bounding box center [386, 127] width 92 height 15
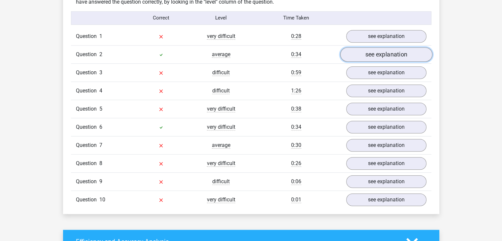
click at [367, 51] on link "see explanation" at bounding box center [386, 54] width 92 height 15
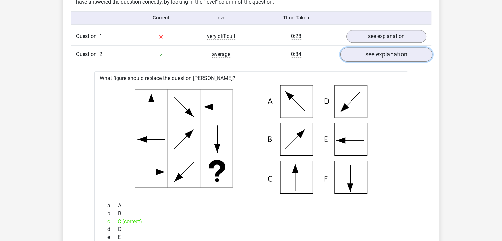
click at [367, 51] on link "see explanation" at bounding box center [386, 54] width 92 height 15
